Goal: Task Accomplishment & Management: Use online tool/utility

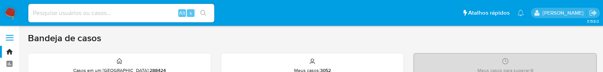
scroll to position [48, 0]
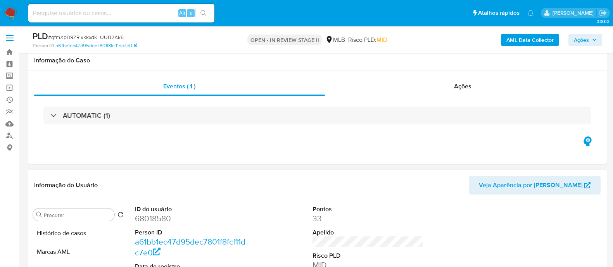
scroll to position [145, 0]
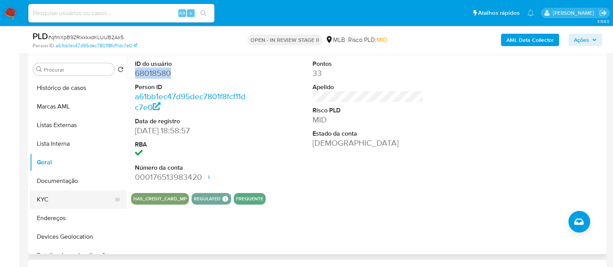
click at [58, 200] on button "KYC" at bounding box center [75, 199] width 91 height 19
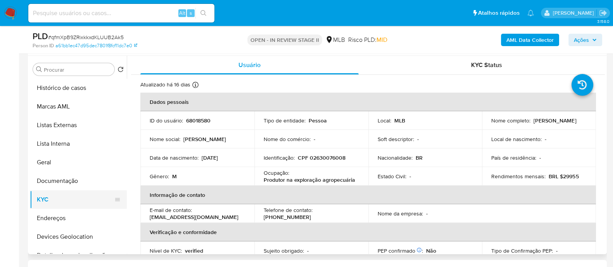
click at [64, 200] on button "KYC" at bounding box center [75, 199] width 91 height 19
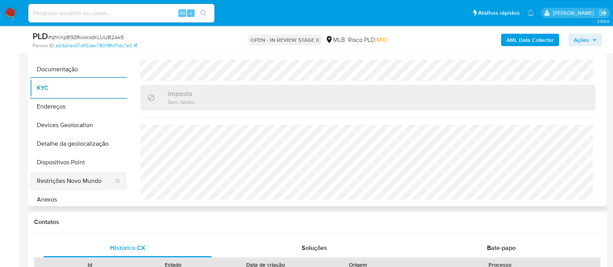
scroll to position [48, 0]
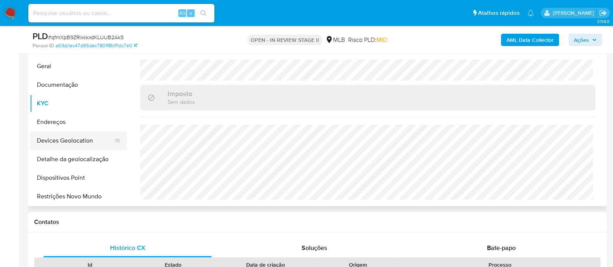
click at [84, 138] on button "Devices Geolocation" at bounding box center [75, 140] width 91 height 19
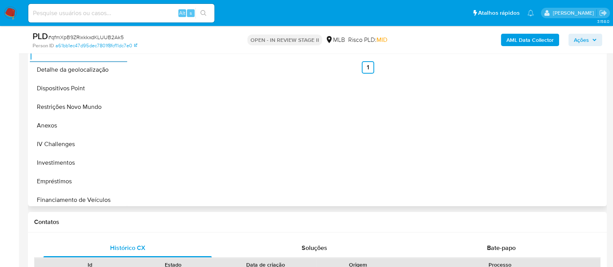
scroll to position [122, 0]
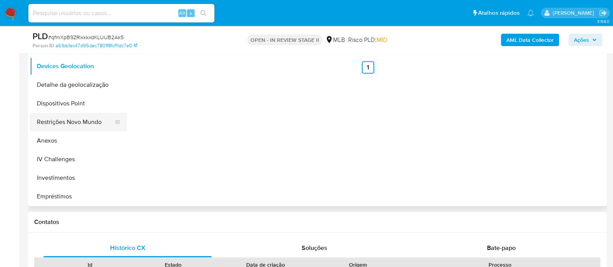
click at [72, 122] on button "Restrições Novo Mundo" at bounding box center [75, 122] width 91 height 19
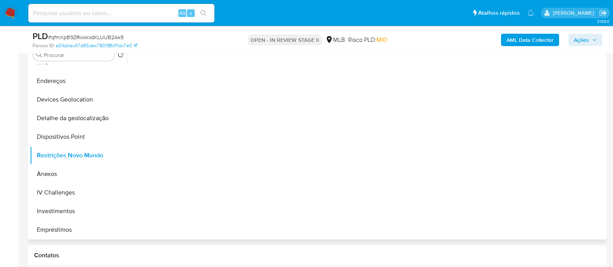
scroll to position [145, 0]
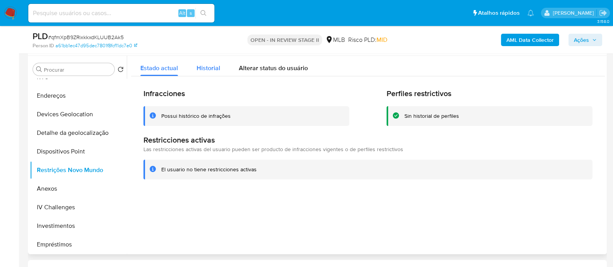
click at [205, 68] on span "Historial" at bounding box center [209, 68] width 24 height 9
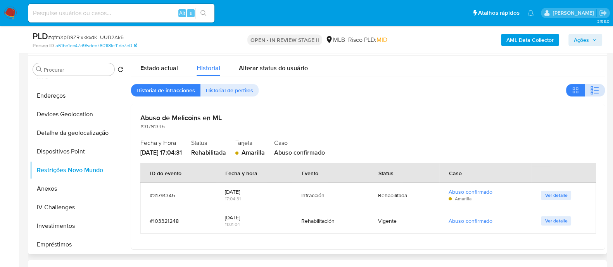
click at [591, 92] on icon "button" at bounding box center [594, 90] width 9 height 9
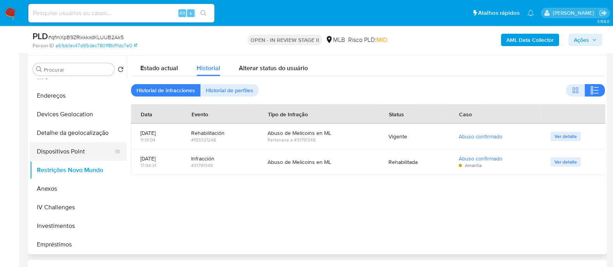
click at [83, 147] on button "Dispositivos Point" at bounding box center [75, 151] width 91 height 19
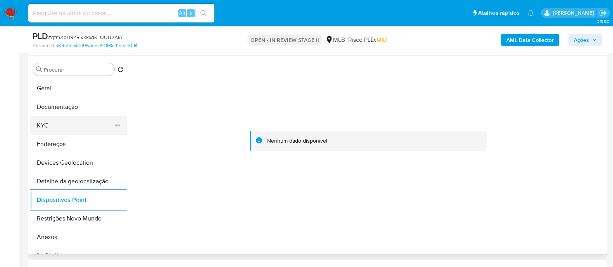
scroll to position [26, 0]
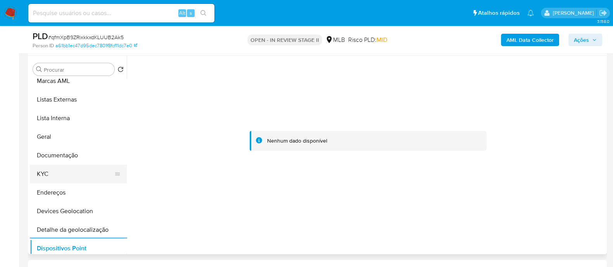
click at [66, 177] on button "KYC" at bounding box center [75, 174] width 91 height 19
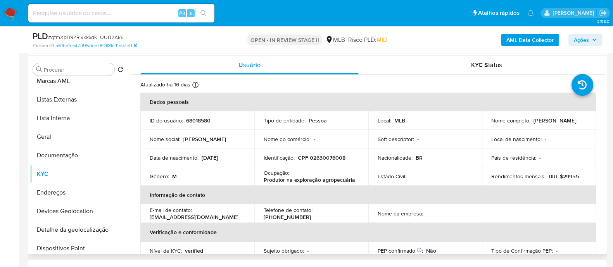
click at [336, 157] on p "CPF 02630076008" at bounding box center [322, 157] width 48 height 7
copy p "02630076008"
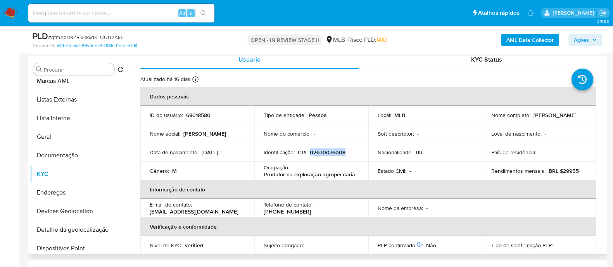
scroll to position [0, 0]
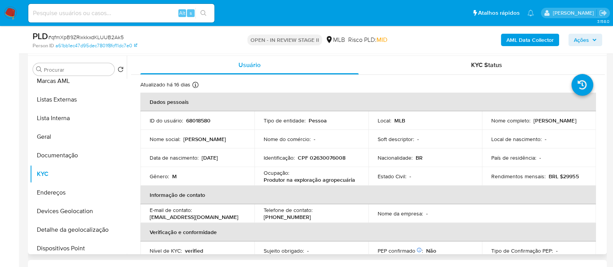
click at [533, 124] on p "Leonardo da Fonseca" at bounding box center [554, 120] width 43 height 7
click at [533, 122] on p "Leonardo da Fonseca" at bounding box center [554, 120] width 43 height 7
drag, startPoint x: 542, startPoint y: 125, endPoint x: 487, endPoint y: 127, distance: 55.1
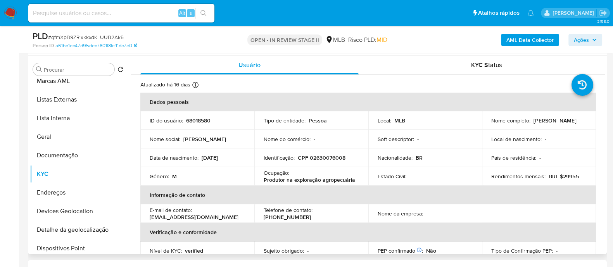
click at [487, 127] on td "Nome completo : Leonardo da Fonseca" at bounding box center [539, 120] width 114 height 19
copy p "Leonardo da Fonseca"
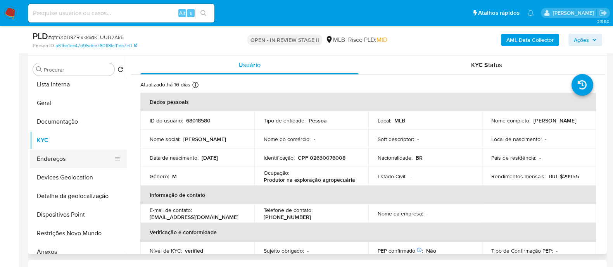
scroll to position [74, 0]
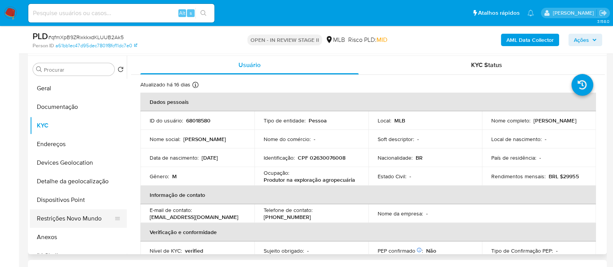
click at [76, 215] on button "Restrições Novo Mundo" at bounding box center [75, 218] width 91 height 19
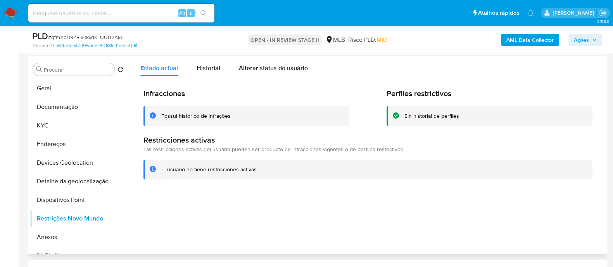
click at [205, 113] on div "Possui histórico de infrações" at bounding box center [195, 115] width 69 height 7
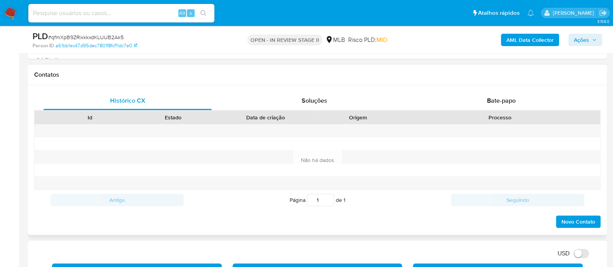
scroll to position [242, 0]
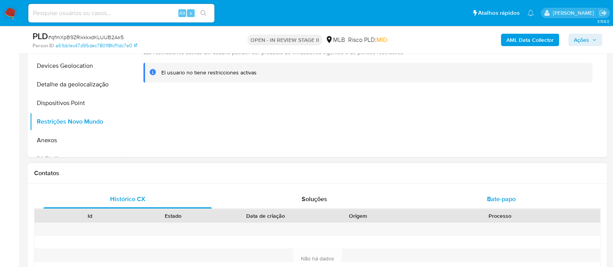
click at [479, 202] on div "Bate-papo" at bounding box center [501, 199] width 168 height 19
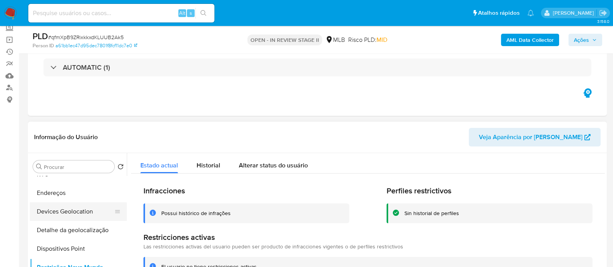
scroll to position [26, 0]
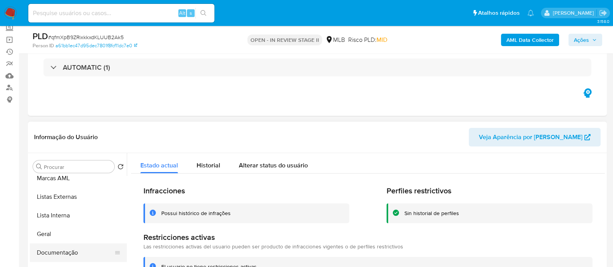
click at [67, 251] on button "Documentação" at bounding box center [75, 252] width 91 height 19
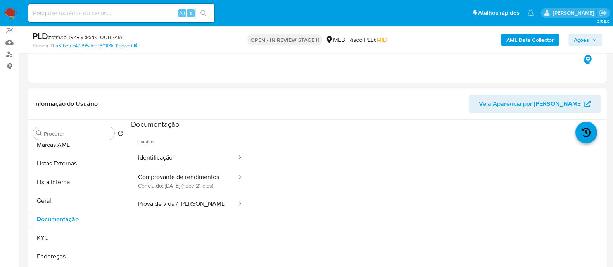
scroll to position [97, 0]
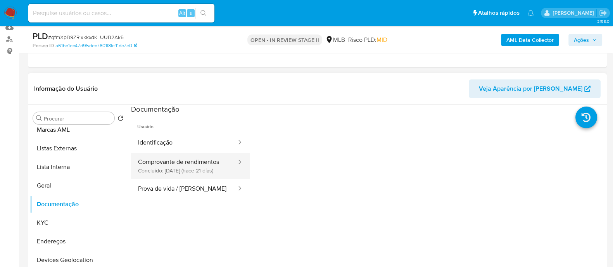
click at [186, 173] on button "Comprovante de rendimentos Concluído: 20/08/2025 (hace 21 días)" at bounding box center [184, 166] width 106 height 26
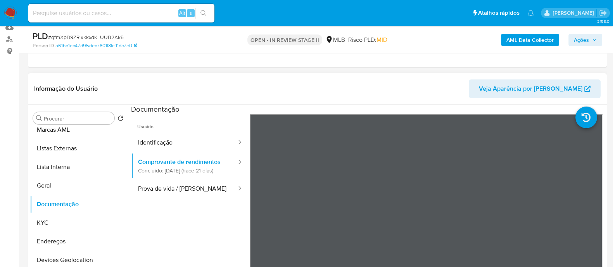
scroll to position [145, 0]
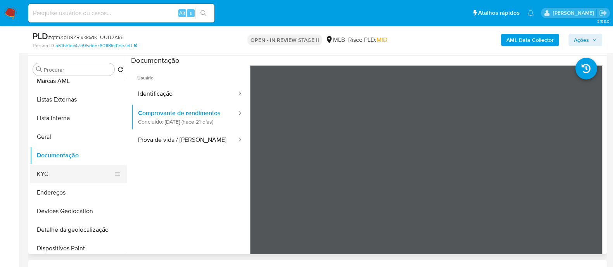
click at [54, 170] on button "KYC" at bounding box center [75, 174] width 91 height 19
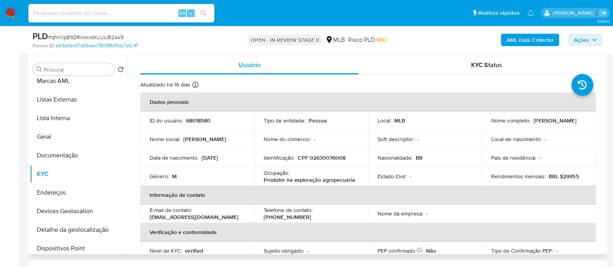
click at [324, 155] on p "CPF 02630076008" at bounding box center [322, 157] width 48 height 7
copy p "02630076008"
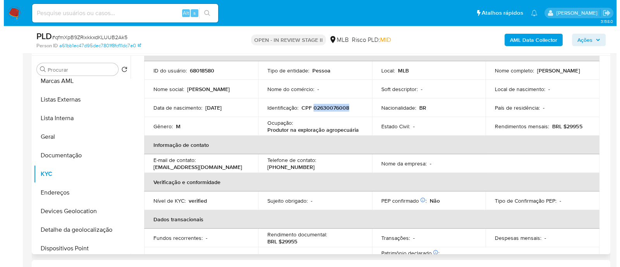
scroll to position [97, 0]
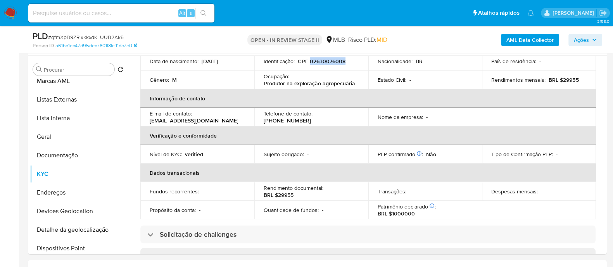
click at [514, 40] on b "AML Data Collector" at bounding box center [529, 40] width 47 height 12
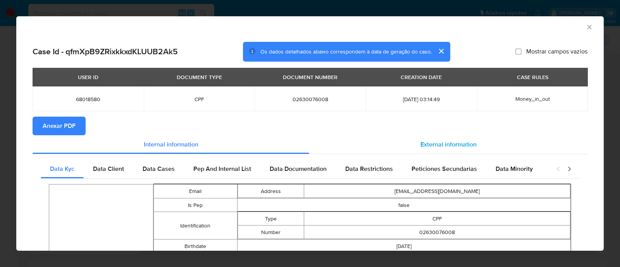
click at [434, 144] on span "External information" at bounding box center [449, 144] width 56 height 9
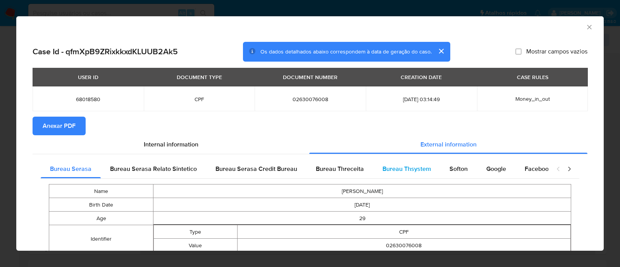
click at [405, 171] on span "Bureau Thsystem" at bounding box center [407, 168] width 48 height 9
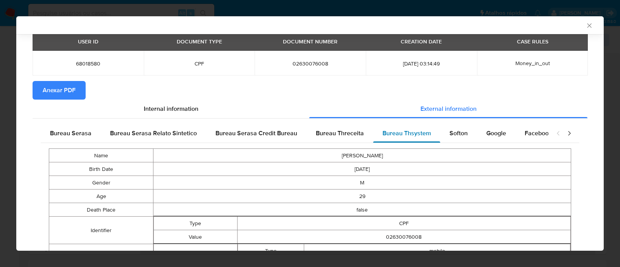
scroll to position [137, 0]
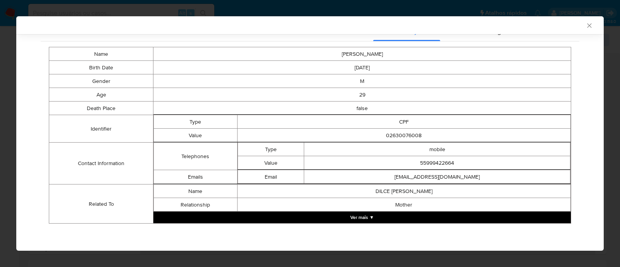
click at [365, 218] on button "Ver mais ▼" at bounding box center [361, 218] width 417 height 12
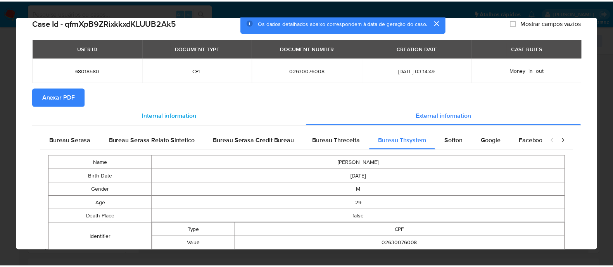
scroll to position [0, 0]
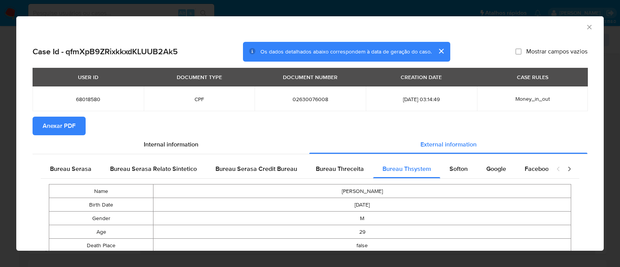
click at [58, 126] on span "Anexar PDF" at bounding box center [59, 125] width 33 height 17
click at [586, 25] on icon "Fechar a janela" at bounding box center [590, 27] width 8 height 8
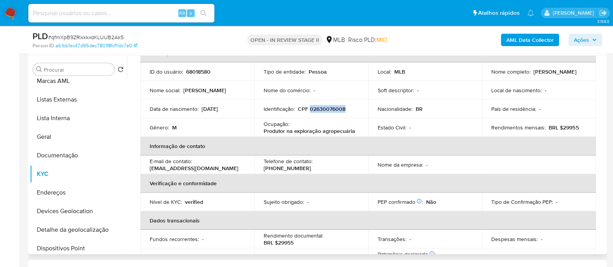
scroll to position [48, 0]
click at [336, 130] on p "Produtor na exploração agropecuária" at bounding box center [309, 131] width 91 height 7
click at [336, 131] on p "Produtor na exploração agropecuária" at bounding box center [309, 131] width 91 height 7
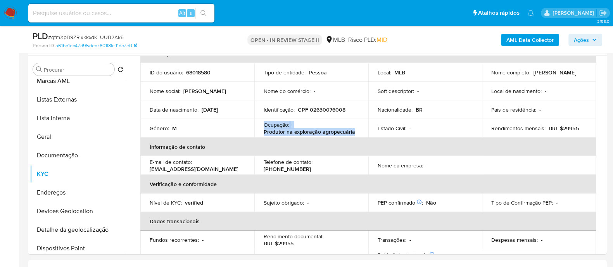
copy div "Ocupação : Produtor na exploração agropecuária"
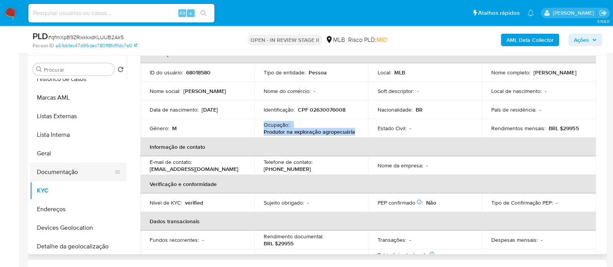
scroll to position [0, 0]
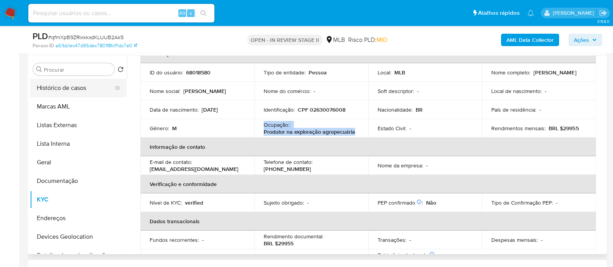
click at [86, 87] on button "Histórico de casos" at bounding box center [75, 88] width 91 height 19
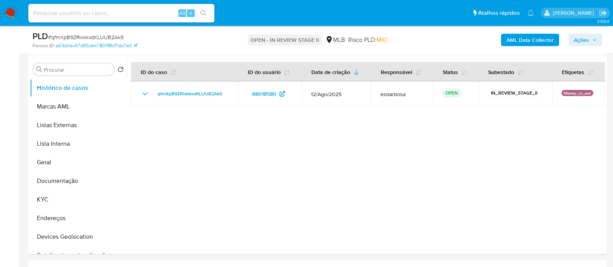
click at [584, 40] on span "Ações" at bounding box center [581, 40] width 15 height 12
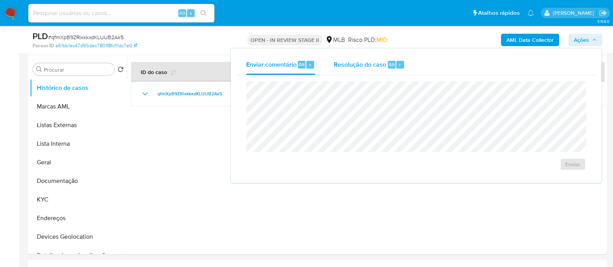
click at [368, 70] on div "Resolução do caso Alt r" at bounding box center [369, 65] width 71 height 20
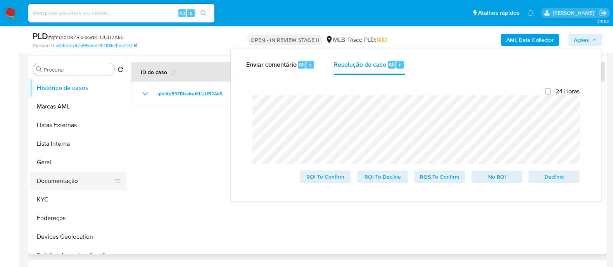
click at [76, 182] on button "Documentação" at bounding box center [75, 181] width 91 height 19
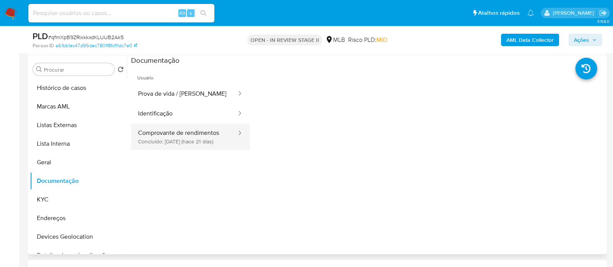
click at [182, 134] on button "Comprovante de rendimentos Concluído: 20/08/2025 (hace 21 días)" at bounding box center [184, 137] width 106 height 26
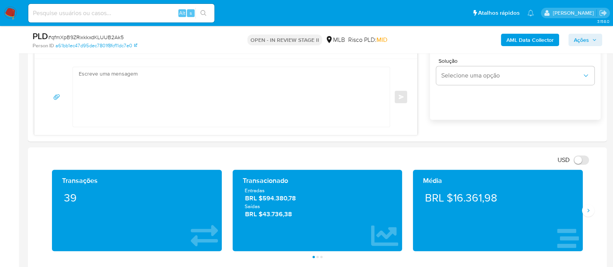
scroll to position [581, 0]
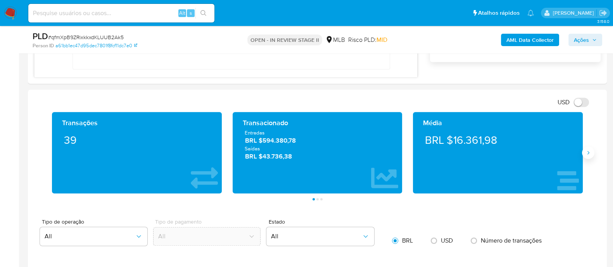
click at [585, 154] on icon "Siguiente" at bounding box center [588, 153] width 6 height 6
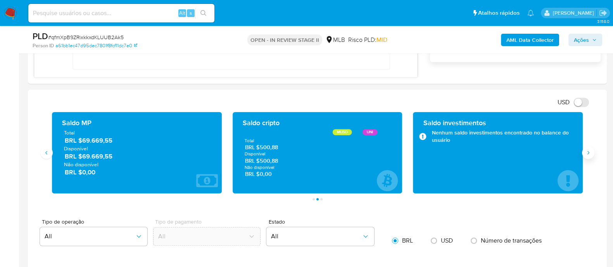
click at [587, 157] on button "Siguiente" at bounding box center [588, 153] width 12 height 12
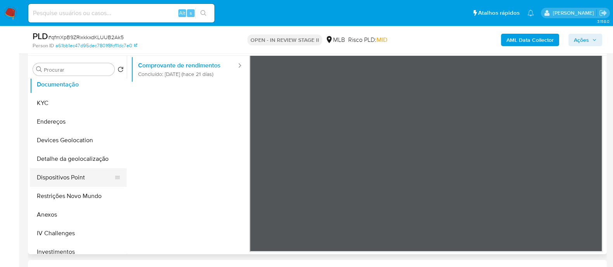
scroll to position [145, 0]
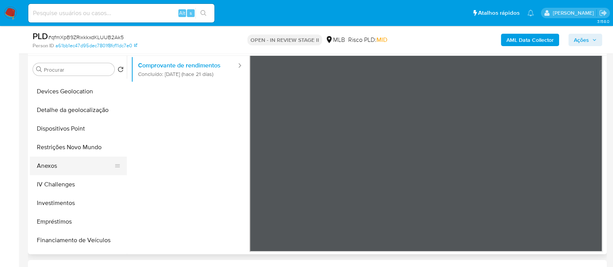
click at [57, 168] on button "Anexos" at bounding box center [75, 166] width 91 height 19
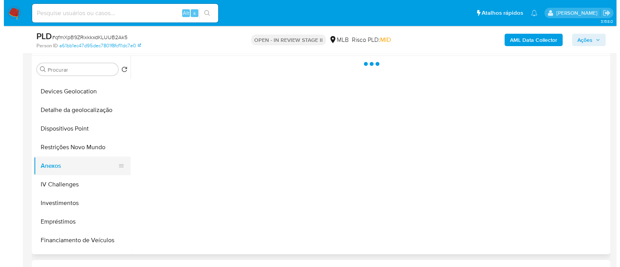
scroll to position [0, 0]
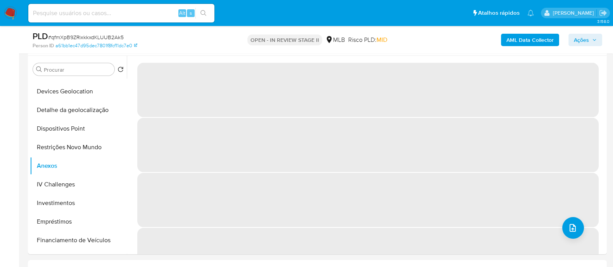
click at [103, 35] on span "# qfmXpB9ZRixkkxdKLUUB2Ak5" at bounding box center [86, 37] width 76 height 8
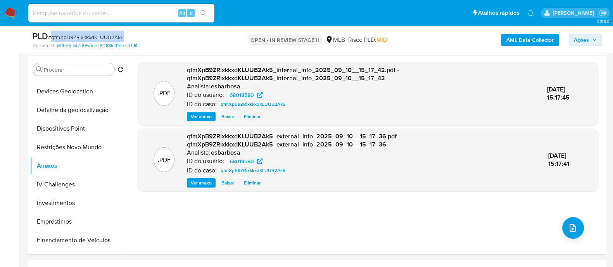
click at [103, 35] on span "# qfmXpB9ZRixkkxdKLUUB2Ak5" at bounding box center [86, 37] width 76 height 8
copy span "qfmXpB9ZRixkkxdKLUUB2Ak5"
click at [568, 229] on icon "upload-file" at bounding box center [572, 227] width 9 height 9
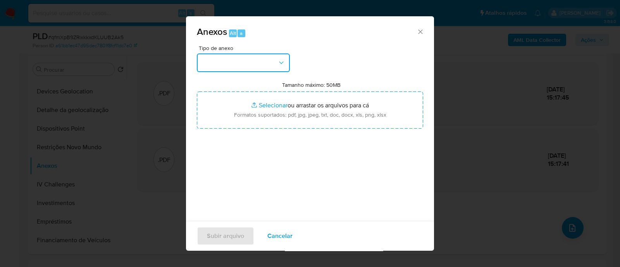
click at [268, 68] on button "button" at bounding box center [243, 62] width 93 height 19
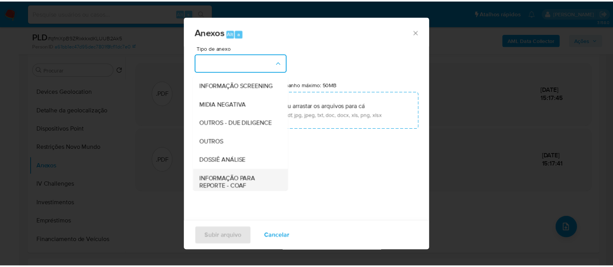
scroll to position [97, 0]
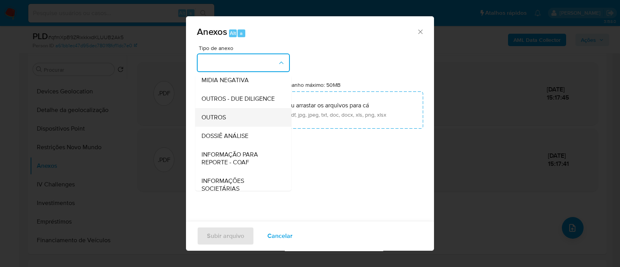
click at [231, 127] on div "OUTROS" at bounding box center [241, 117] width 79 height 19
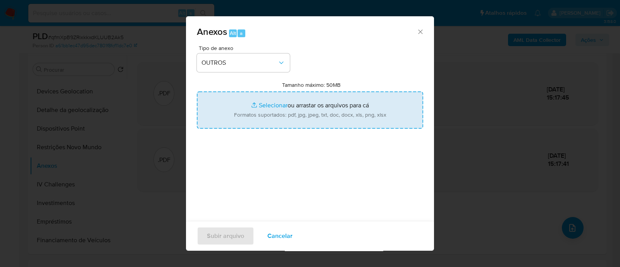
click at [272, 103] on input "Tamanho máximo: 50MB Selecionar arquivos" at bounding box center [310, 109] width 226 height 37
type input "C:\fakepath\Mulan 68018580_2025_09_10_09_17_17.xlsx"
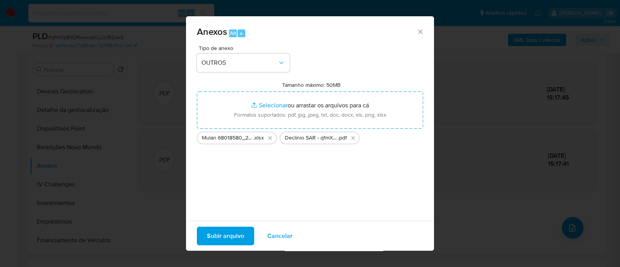
click at [224, 235] on span "Subir arquivo" at bounding box center [225, 236] width 37 height 17
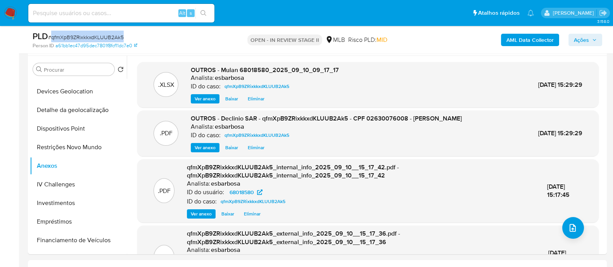
click at [579, 40] on span "Ações" at bounding box center [581, 40] width 15 height 12
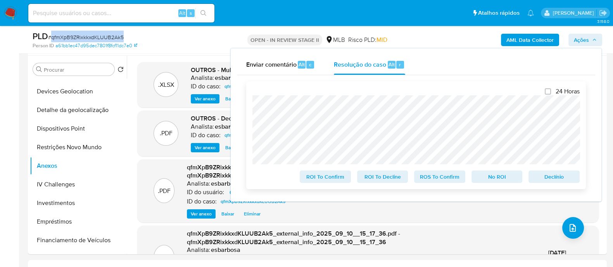
click at [500, 179] on span "No ROI" at bounding box center [497, 176] width 40 height 11
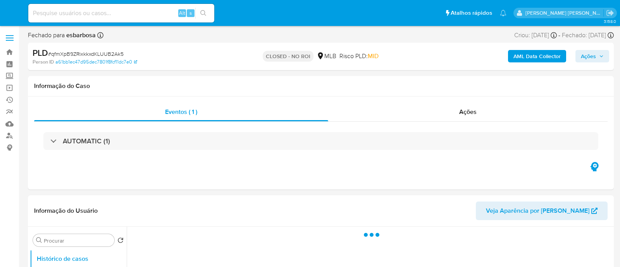
select select "10"
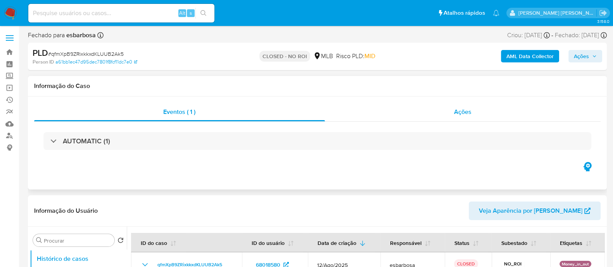
click at [411, 121] on div "Ações" at bounding box center [463, 112] width 276 height 19
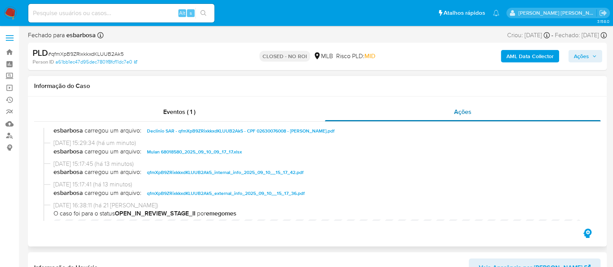
scroll to position [97, 0]
